Goal: Communication & Community: Answer question/provide support

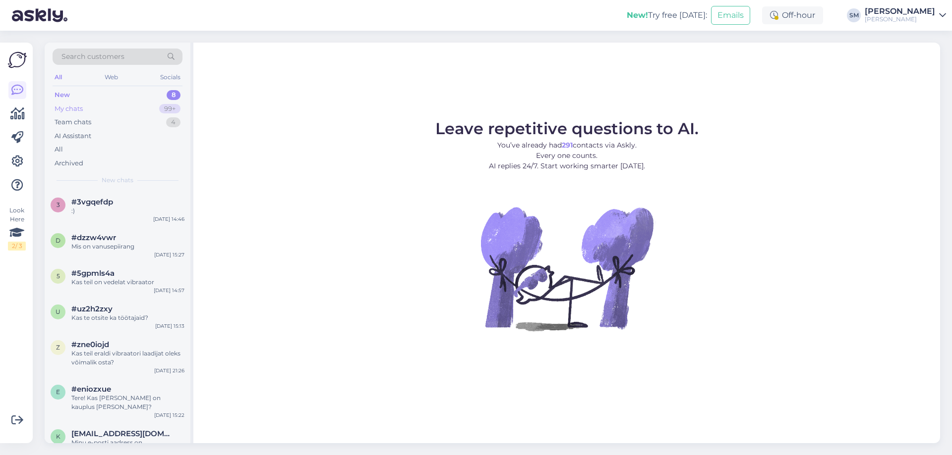
click at [130, 112] on div "My chats 99+" at bounding box center [118, 109] width 130 height 14
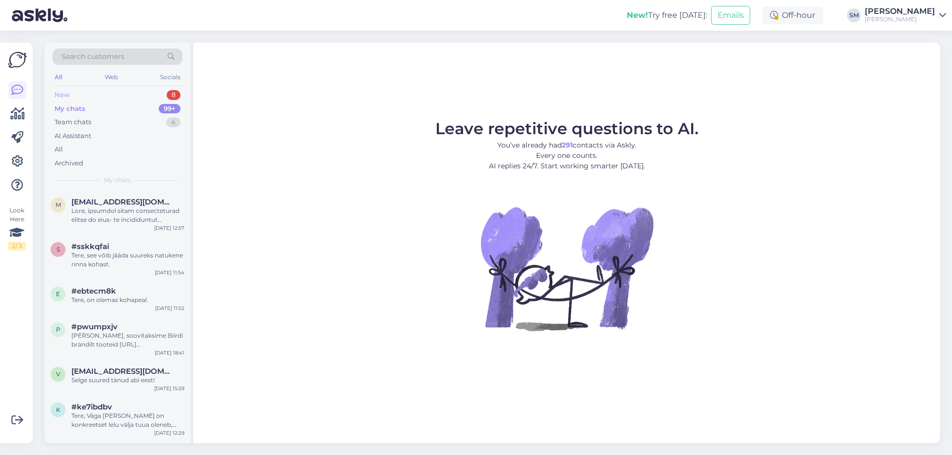
click at [132, 96] on div "New 8" at bounding box center [118, 95] width 130 height 14
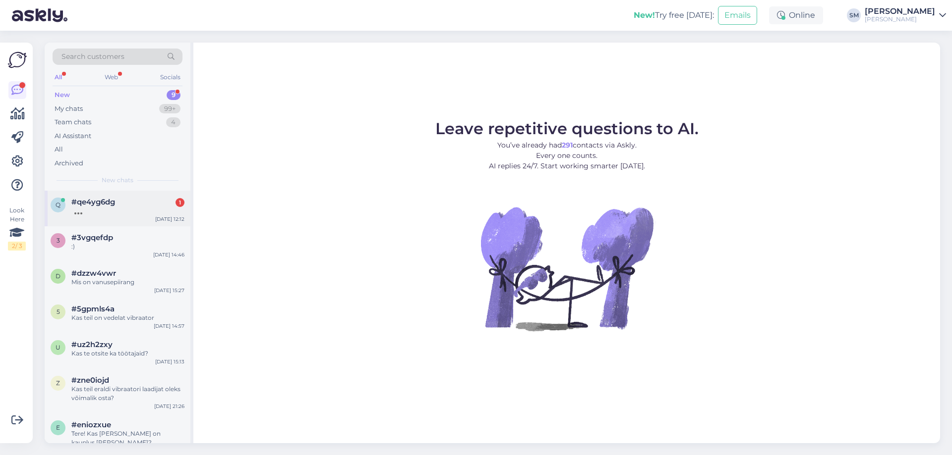
click at [113, 205] on span "#qe4yg6dg" at bounding box center [93, 202] width 44 height 9
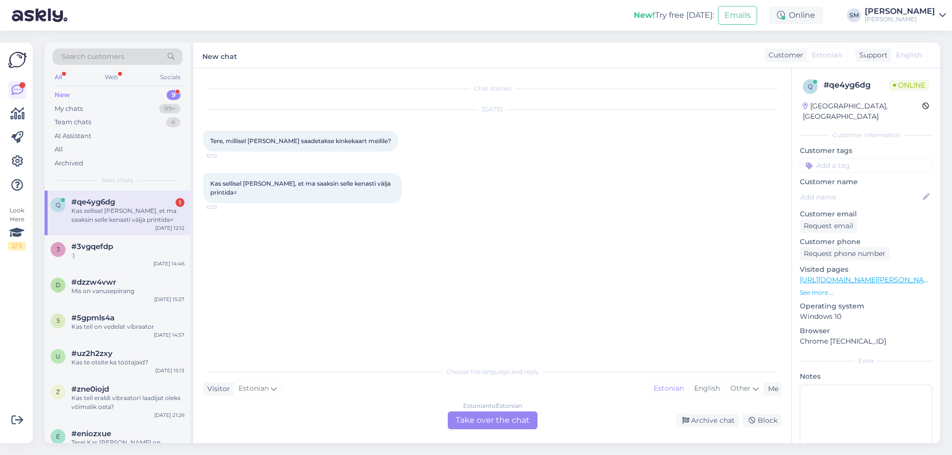
click at [503, 416] on div "Estonian to Estonian Take over the chat" at bounding box center [493, 421] width 90 height 18
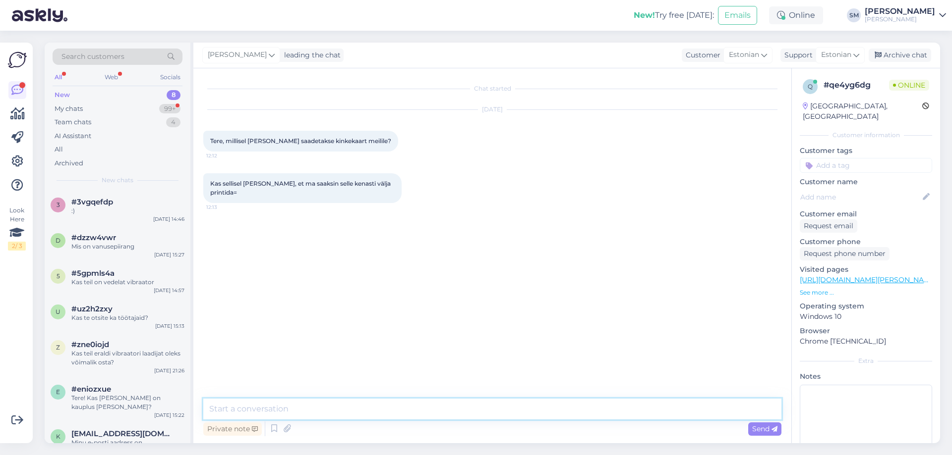
click at [387, 409] on textarea at bounding box center [492, 409] width 578 height 21
type textarea "Tere, kinkekaardi saadame füüsilisel [PERSON_NAME] pakiautomaati."
click at [771, 433] on span "Send" at bounding box center [764, 429] width 25 height 9
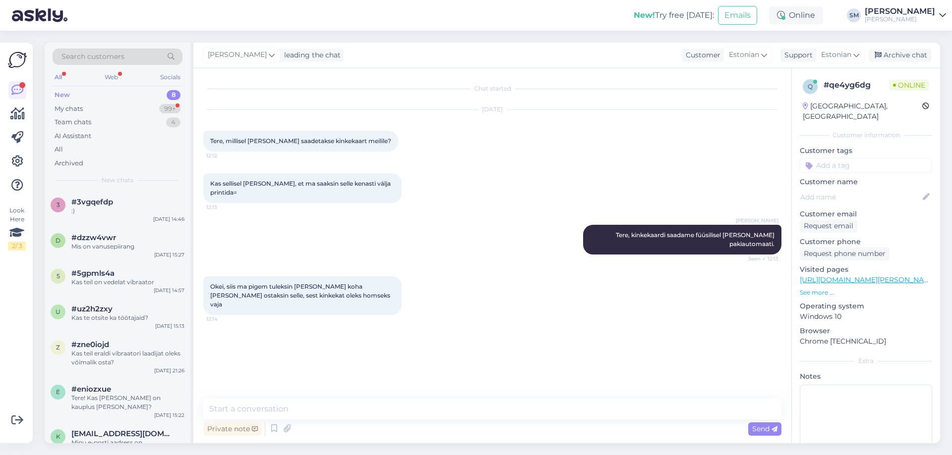
click at [384, 283] on div "[PERSON_NAME], siis ma pigem tuleksin [PERSON_NAME] koha [PERSON_NAME] ostaksin…" at bounding box center [302, 296] width 198 height 39
click at [303, 283] on span "Okei, siis ma pigem tuleksin [PERSON_NAME] koha [PERSON_NAME] ostaksin selle, s…" at bounding box center [300, 295] width 181 height 25
click at [351, 280] on div "[PERSON_NAME], siis ma pigem tuleksin [PERSON_NAME] koha [PERSON_NAME] ostaksin…" at bounding box center [302, 296] width 198 height 39
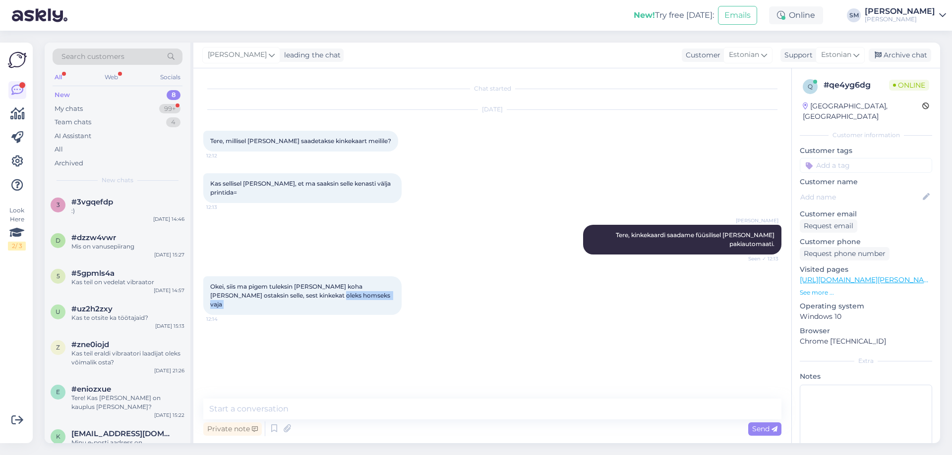
click at [351, 280] on div "[PERSON_NAME], siis ma pigem tuleksin [PERSON_NAME] koha [PERSON_NAME] ostaksin…" at bounding box center [302, 296] width 198 height 39
click at [380, 407] on textarea at bounding box center [492, 409] width 578 height 21
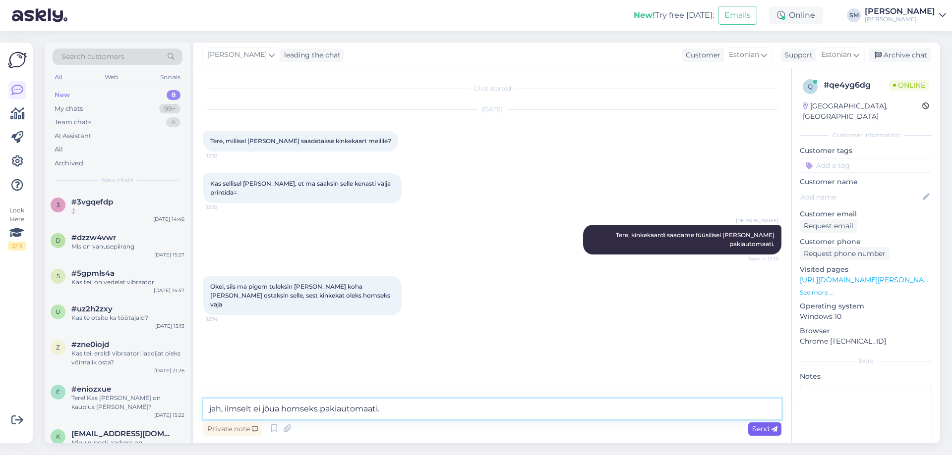
type textarea "jah, ilmselt ei jõua homseks pakiautomaati."
click at [766, 425] on span "Send" at bounding box center [764, 429] width 25 height 9
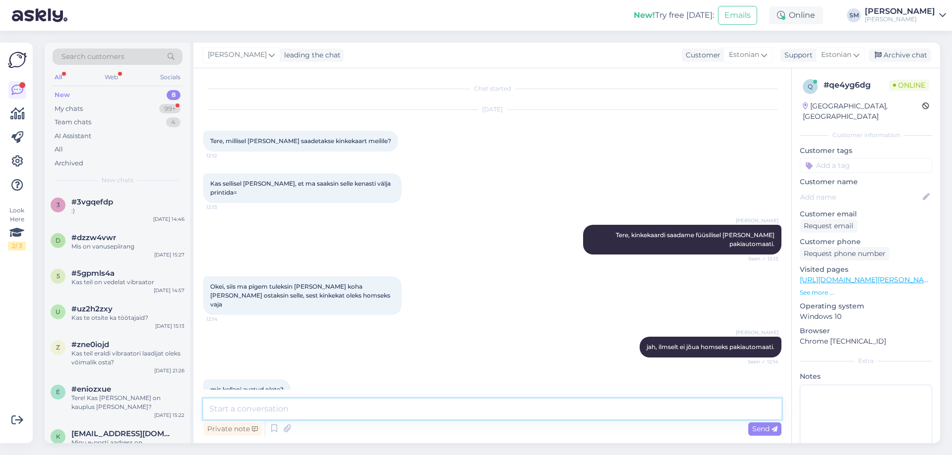
click at [393, 404] on textarea at bounding box center [492, 409] width 578 height 21
type textarea "Kella 19:00ni."
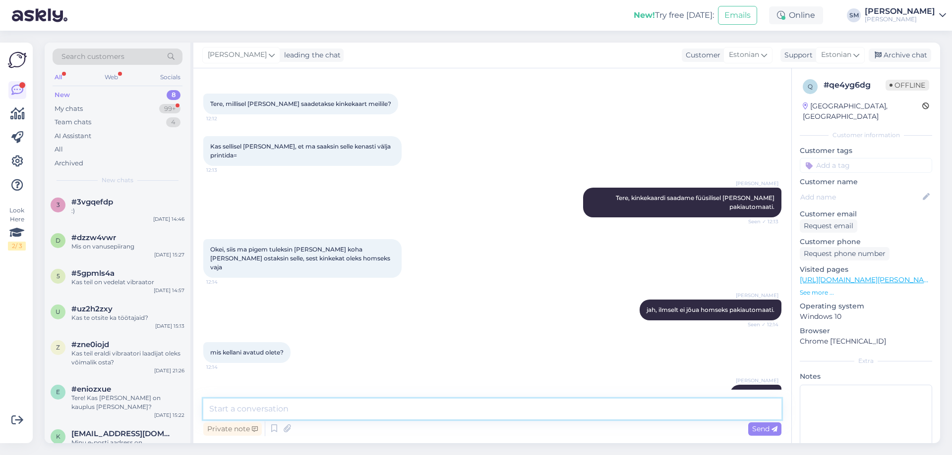
scroll to position [80, 0]
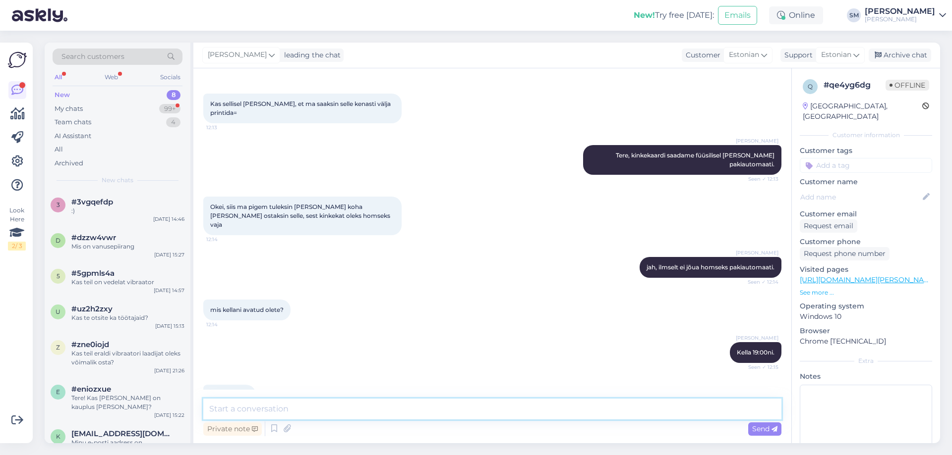
click at [296, 415] on textarea at bounding box center [492, 409] width 578 height 21
click at [138, 105] on div "My chats 99+" at bounding box center [118, 109] width 130 height 14
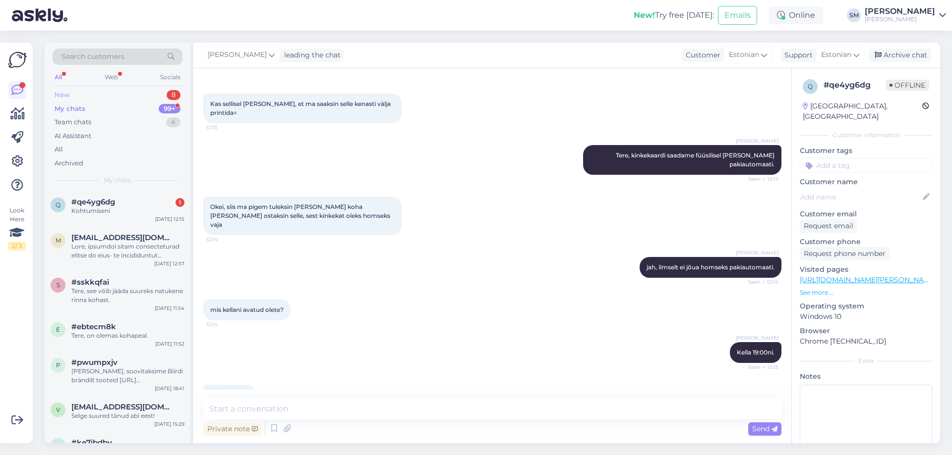
click at [138, 95] on div "New 8" at bounding box center [118, 95] width 130 height 14
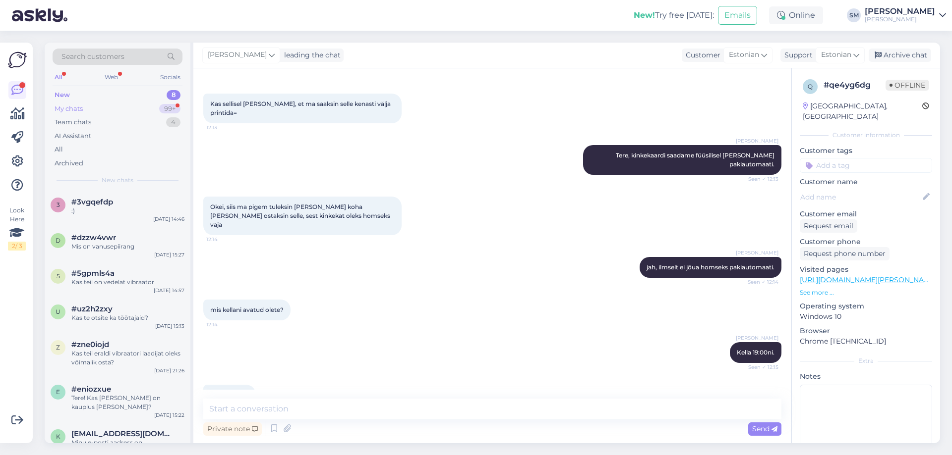
click at [141, 107] on div "My chats 99+" at bounding box center [118, 109] width 130 height 14
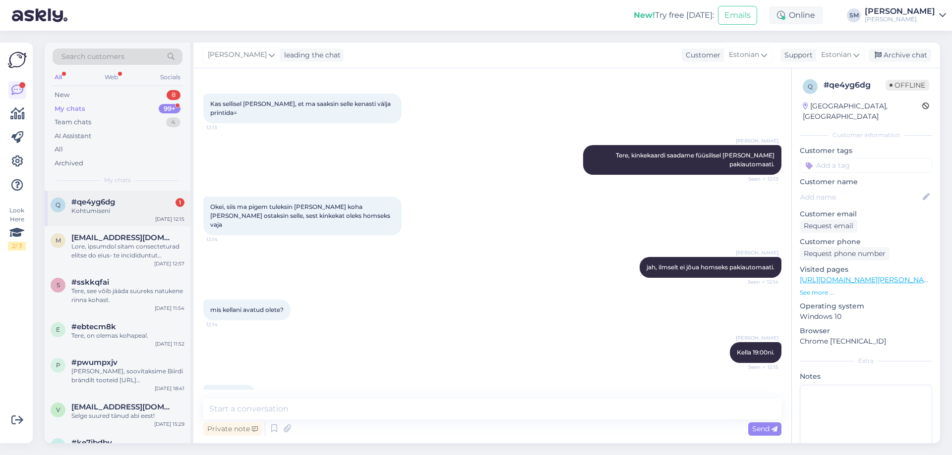
click at [124, 217] on div "q #qe4yg6dg 1 Kohtumiseni [DATE] 12:15" at bounding box center [118, 209] width 146 height 36
